Goal: Task Accomplishment & Management: Use online tool/utility

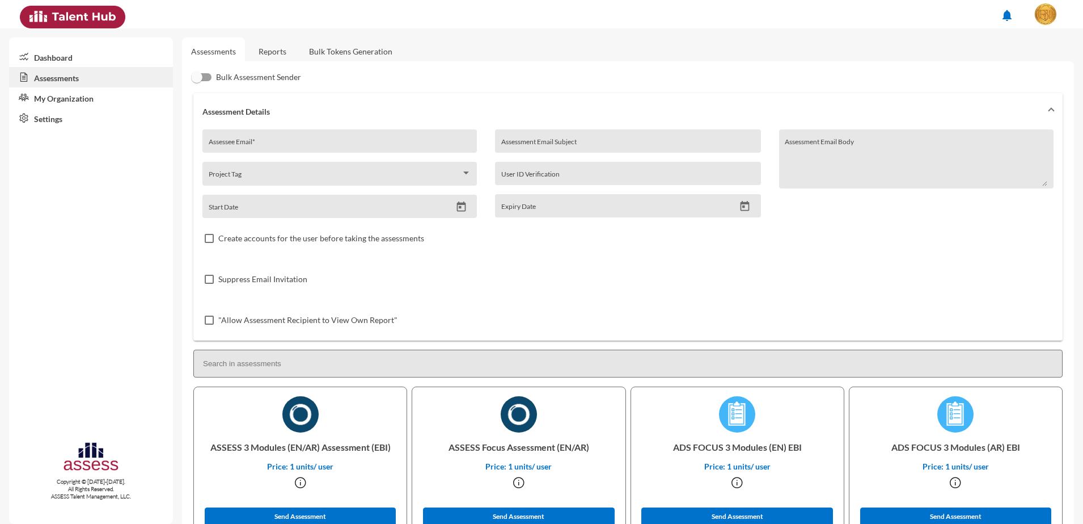
click at [333, 54] on link "Bulk Tokens Generation" at bounding box center [351, 51] width 102 height 28
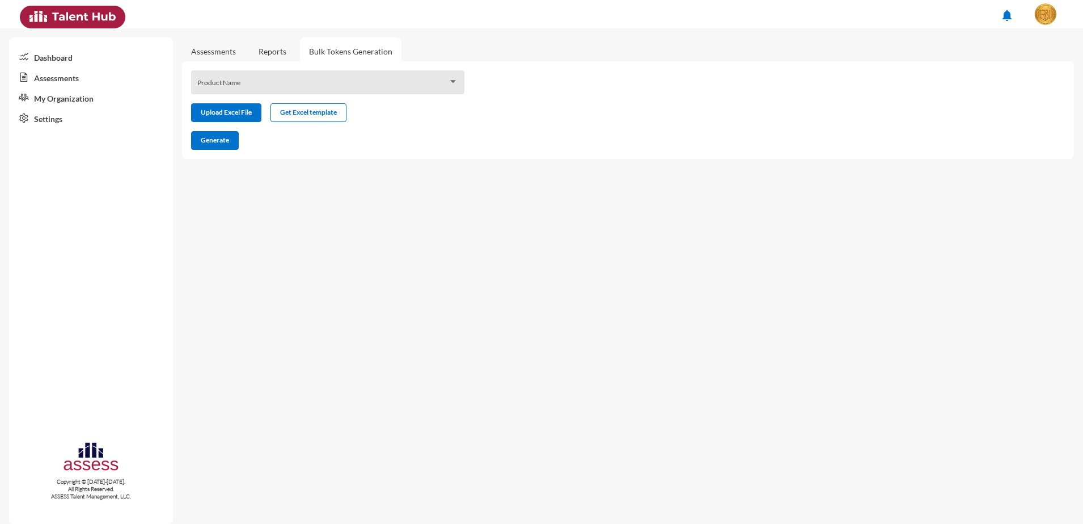
click at [333, 82] on span at bounding box center [322, 86] width 251 height 9
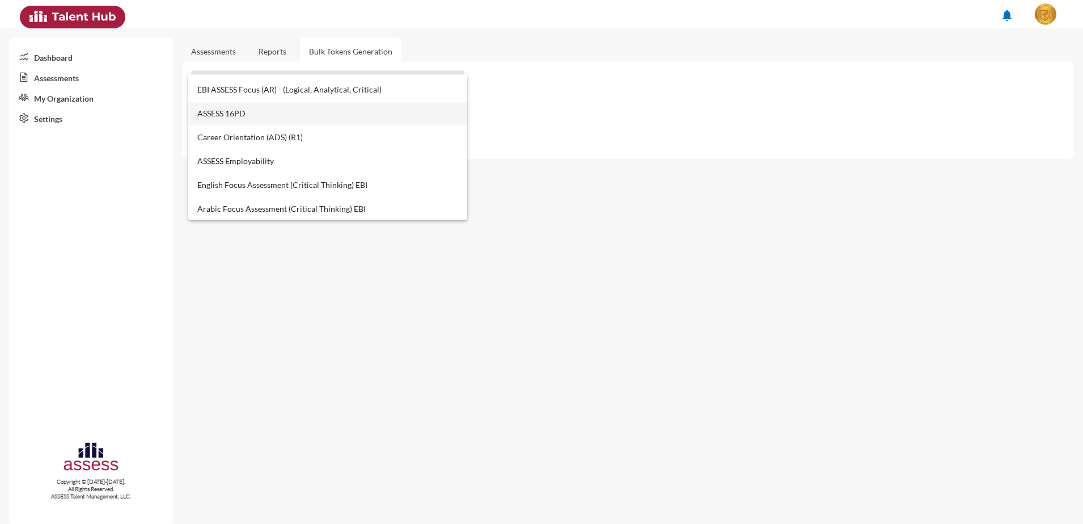
scroll to position [425, 0]
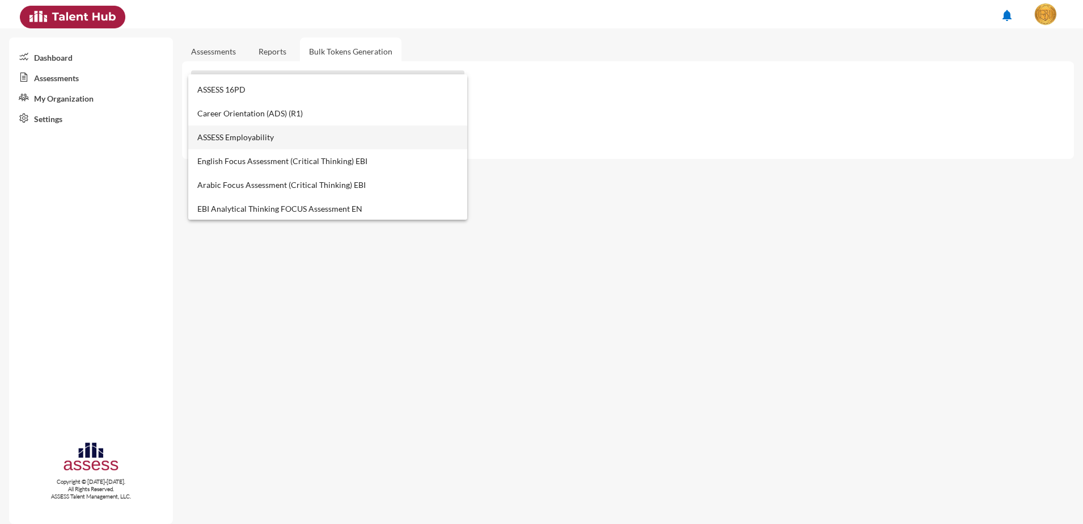
click at [275, 140] on span "ASSESS Employability" at bounding box center [328, 137] width 262 height 24
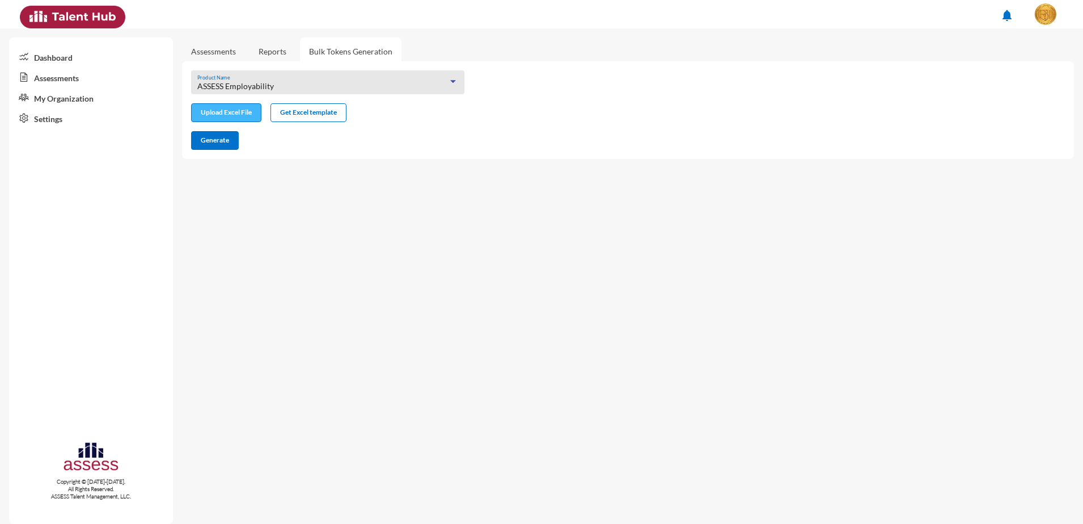
click at [225, 108] on input "file" at bounding box center [226, 114] width 69 height 12
type input "C:\fakepath\excel (1).xlsx"
click at [231, 140] on button "Generate" at bounding box center [215, 140] width 48 height 19
